Goal: Communication & Community: Participate in discussion

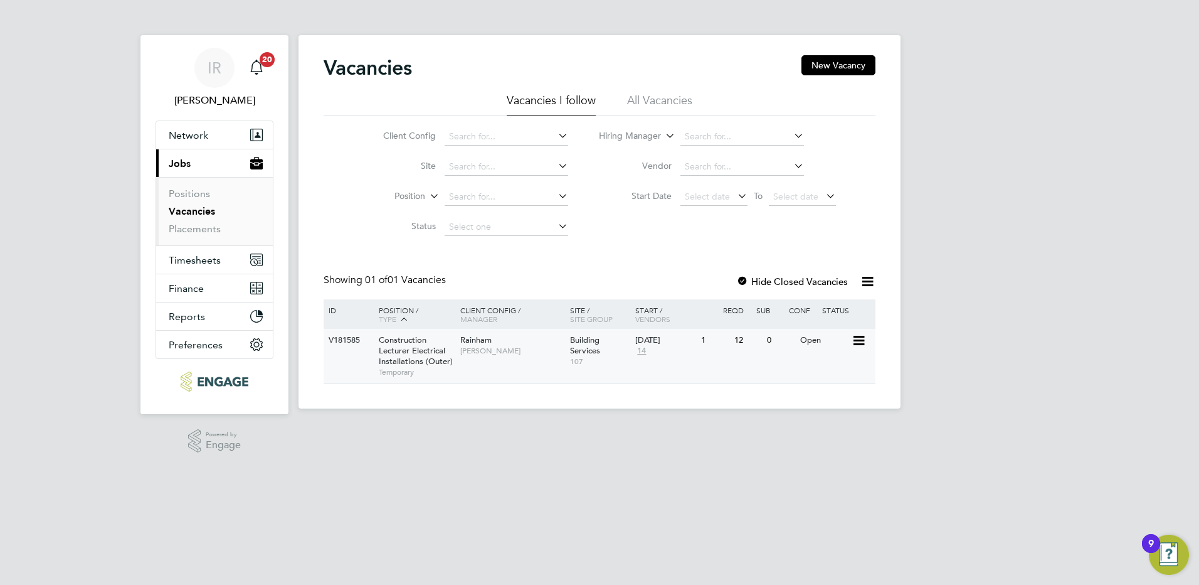
click at [427, 340] on div "Construction Lecturer Electrical Installations (Outer) Temporary" at bounding box center [413, 356] width 88 height 54
click at [477, 357] on div "Rainham Ian Rist" at bounding box center [512, 345] width 110 height 33
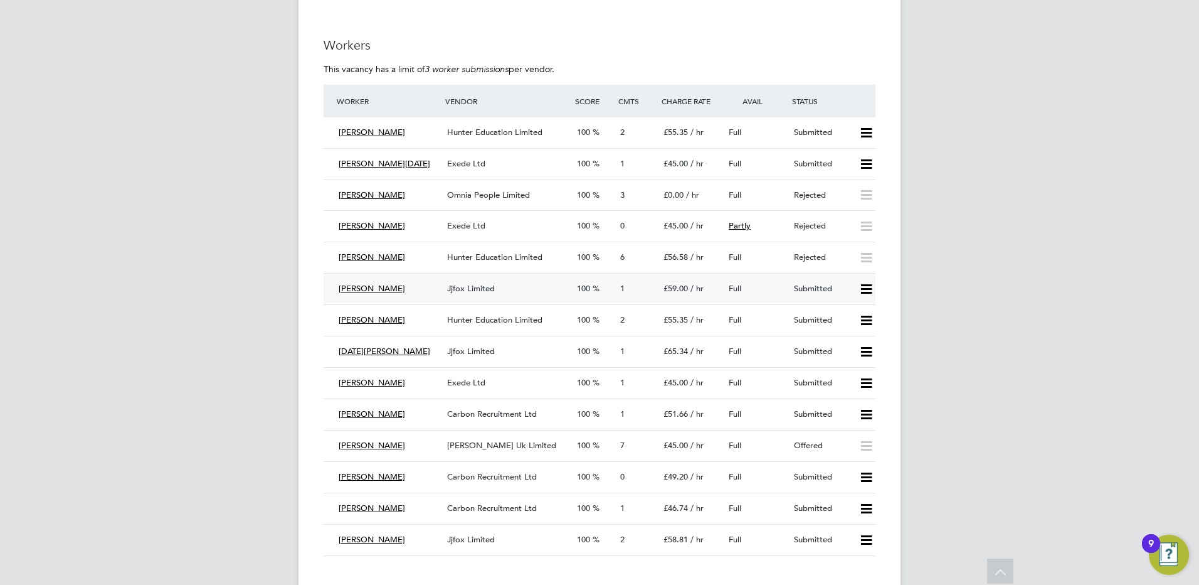
click at [486, 285] on span "Jjfox Limited" at bounding box center [471, 288] width 48 height 11
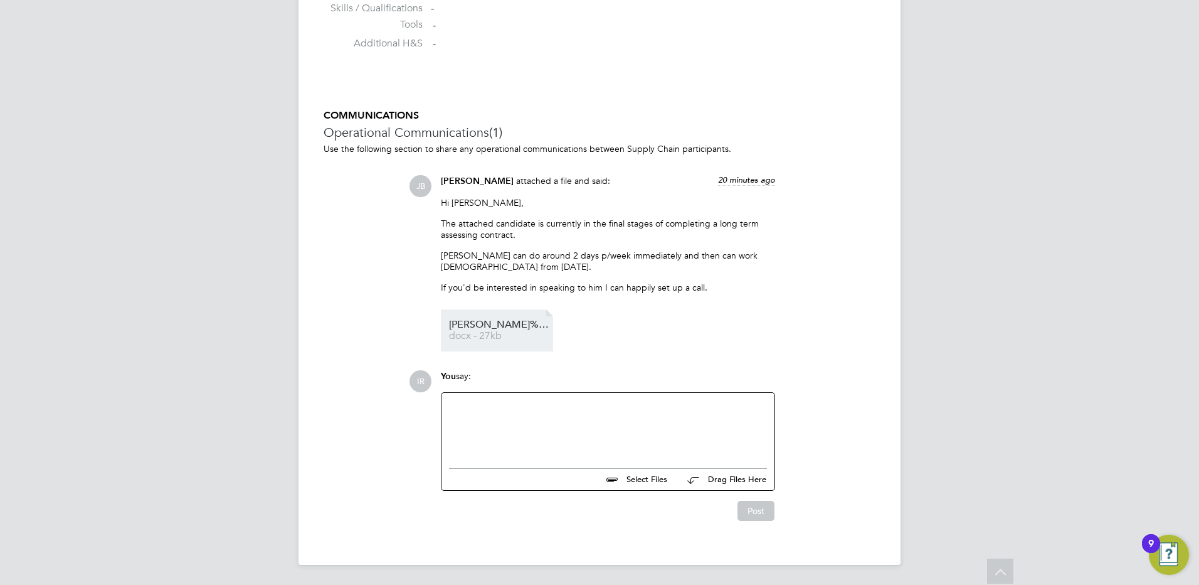
click at [489, 339] on span "docx - 27kb" at bounding box center [499, 335] width 100 height 9
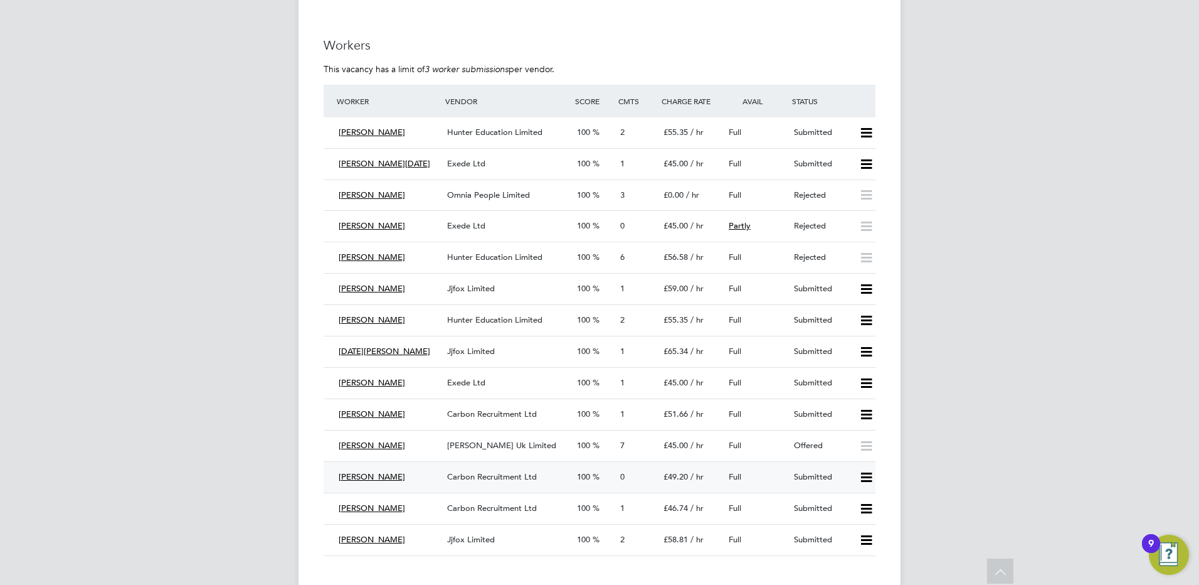
click at [484, 475] on span "Carbon Recruitment Ltd" at bounding box center [492, 476] width 90 height 11
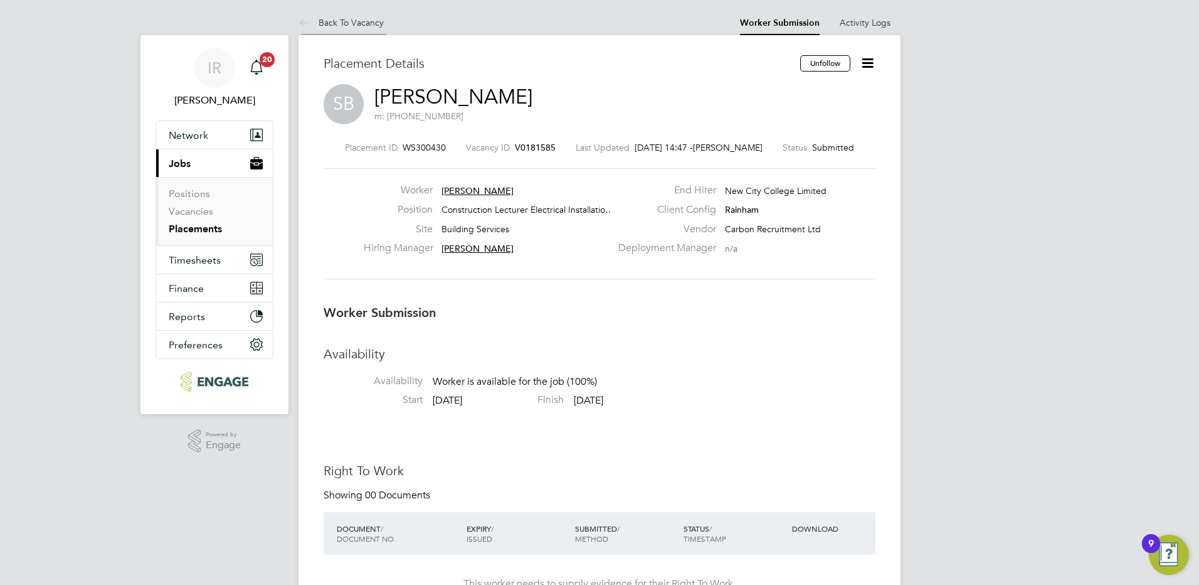
click at [361, 24] on link "Back To Vacancy" at bounding box center [341, 22] width 85 height 11
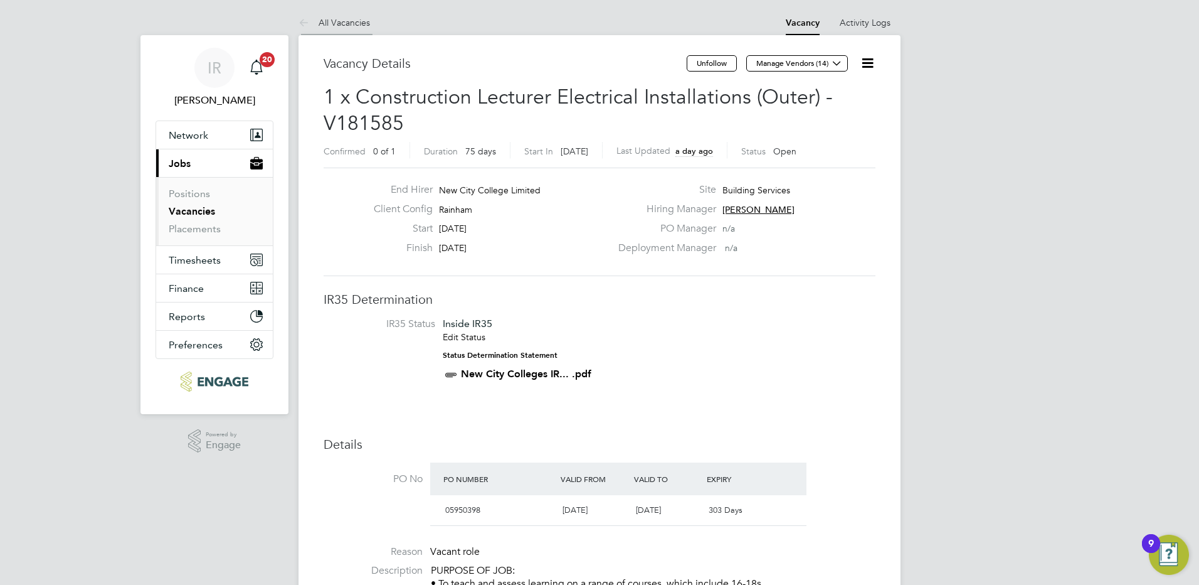
click at [345, 20] on link "All Vacancies" at bounding box center [335, 22] width 72 height 11
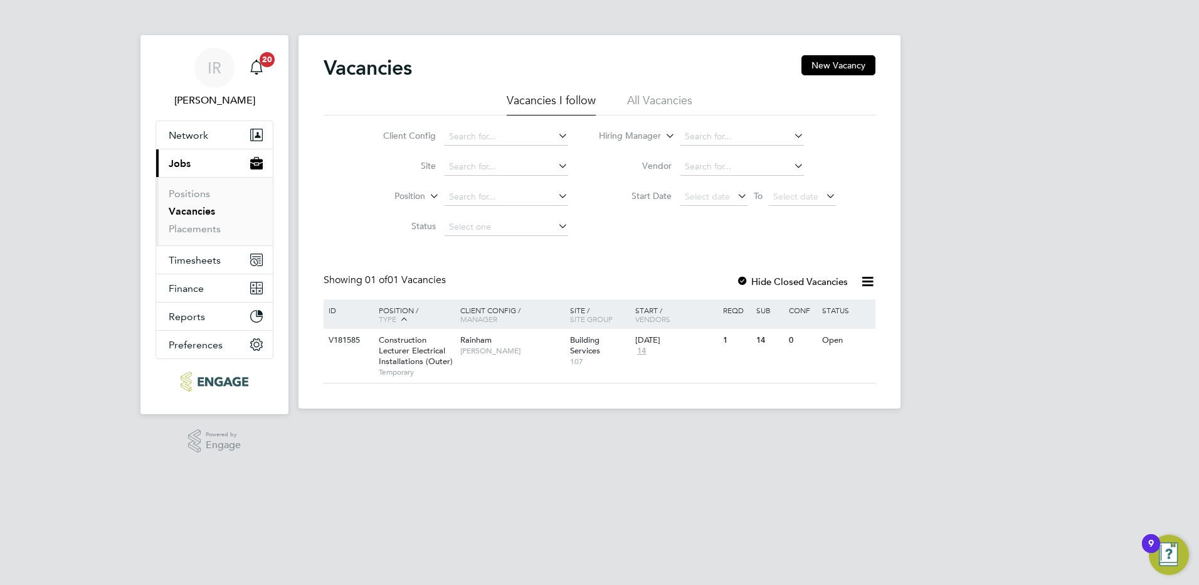
click at [208, 235] on li "Placements" at bounding box center [216, 229] width 94 height 13
click at [208, 229] on link "Placements" at bounding box center [195, 229] width 52 height 12
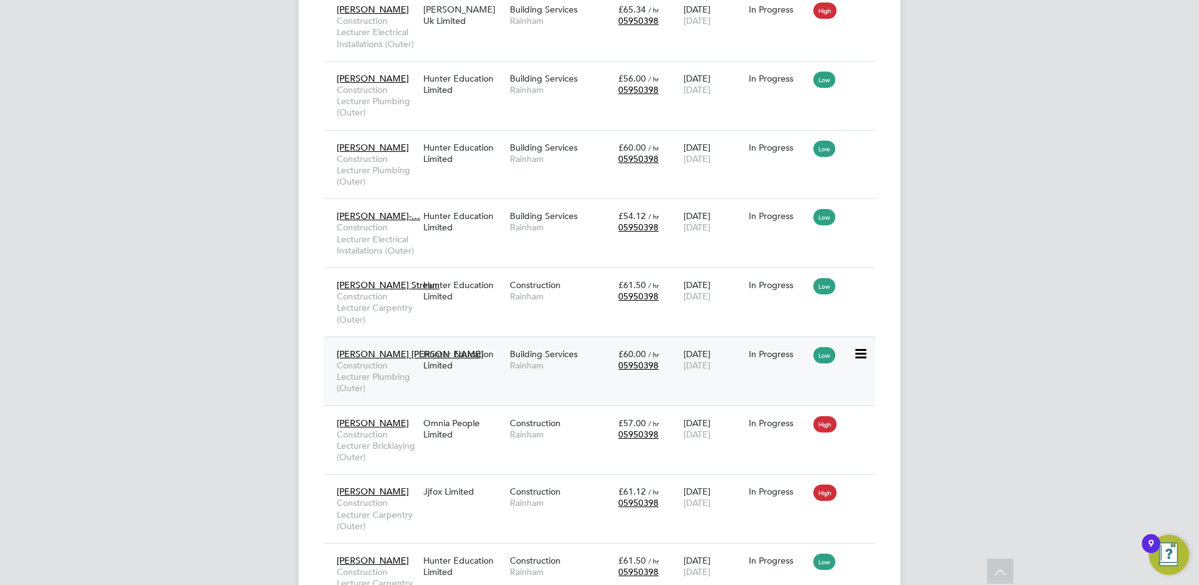
click at [519, 364] on span "Rainham" at bounding box center [561, 364] width 102 height 11
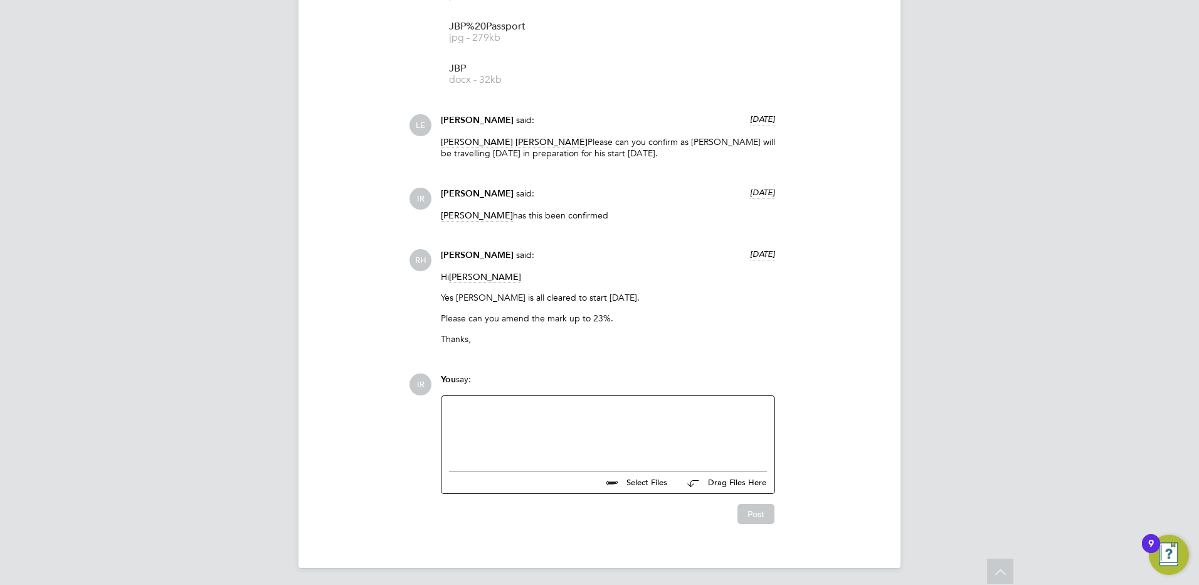
scroll to position [1337, 0]
click at [489, 417] on div at bounding box center [608, 427] width 318 height 54
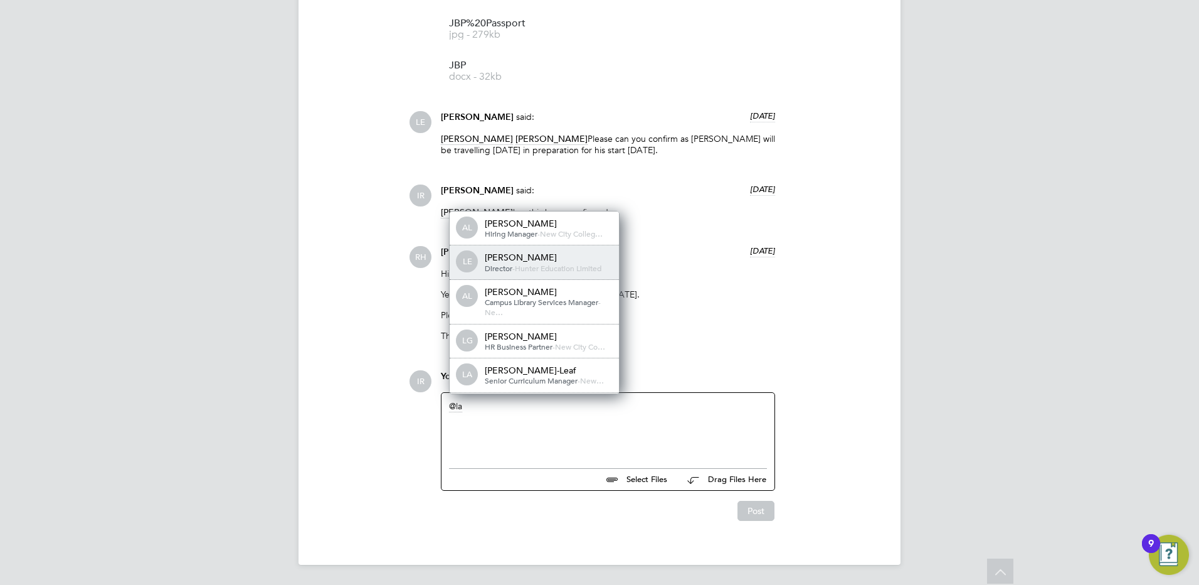
click at [528, 265] on span "Hunter Education Limited" at bounding box center [558, 268] width 87 height 10
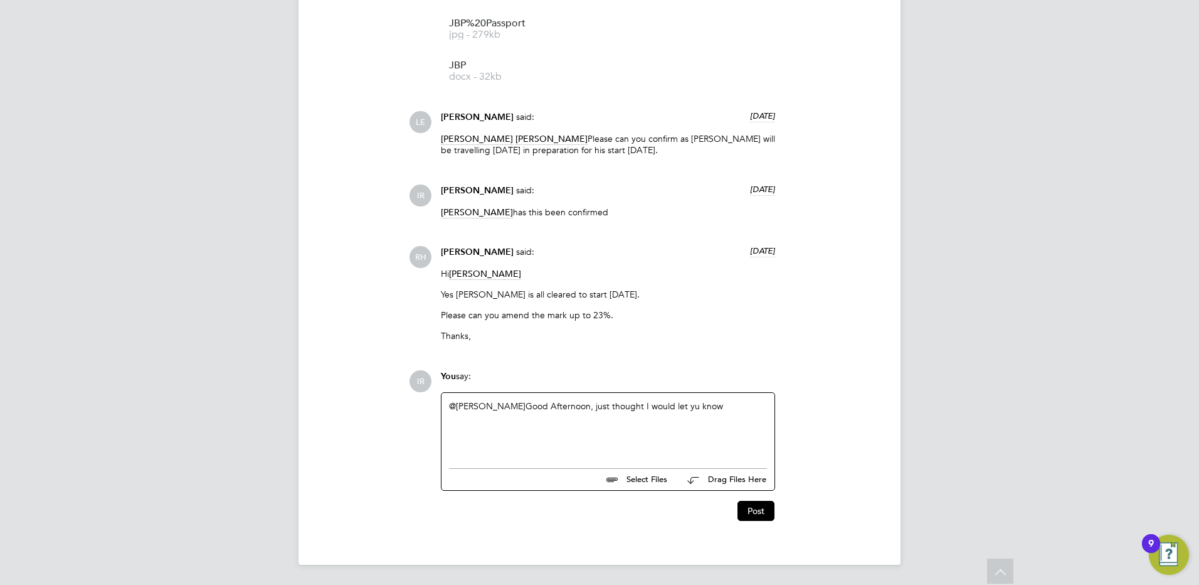
click at [703, 408] on div "@[PERSON_NAME] ​ Good Afternoon, just thought I would let yu know" at bounding box center [608, 427] width 318 height 54
click at [736, 405] on div "@[PERSON_NAME] ​ Good Afternoon, just thought I would let you know" at bounding box center [608, 427] width 318 height 54
click at [761, 418] on div "@[PERSON_NAME] ​ Good Afternoon, just thought I would let you know from next we…" at bounding box center [608, 427] width 318 height 54
click at [753, 516] on button "Post" at bounding box center [756, 511] width 37 height 20
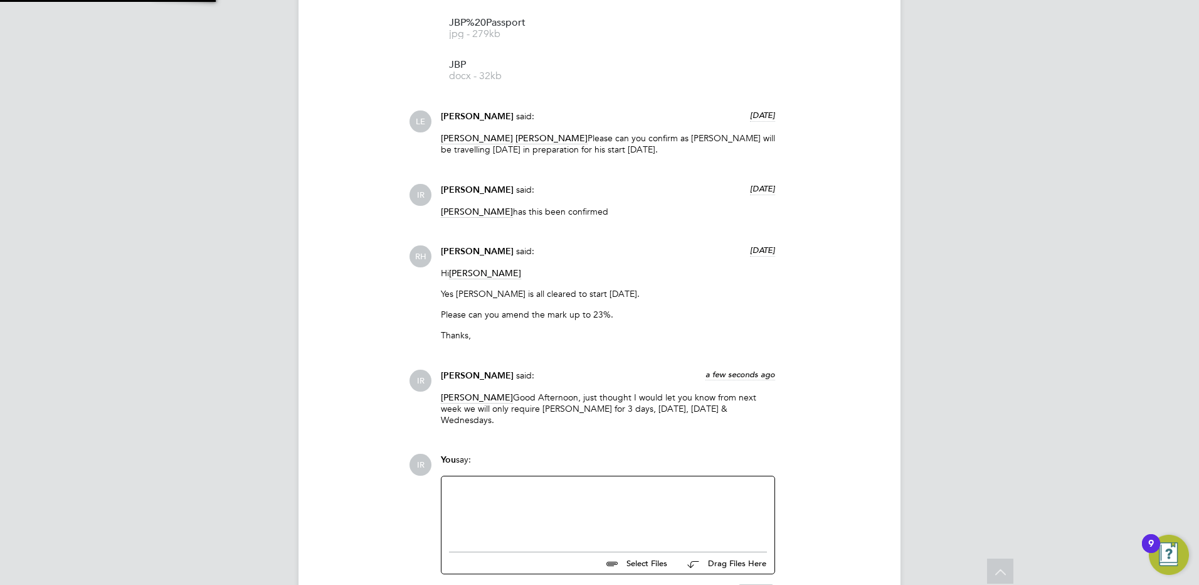
scroll to position [1410, 0]
